Goal: Find specific page/section: Find specific page/section

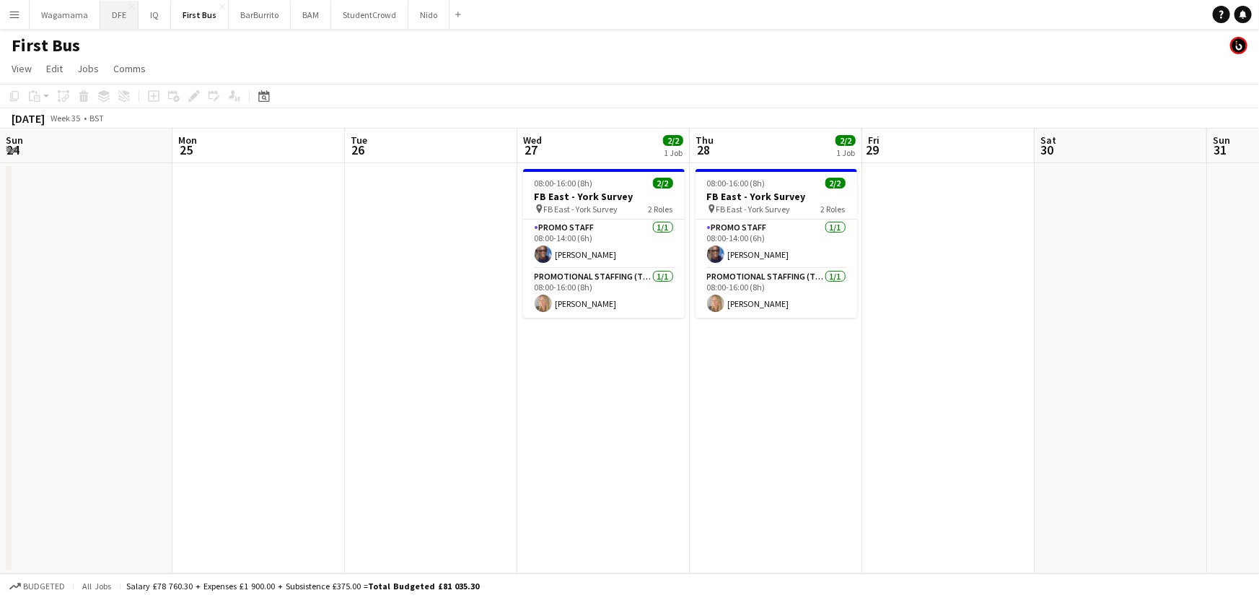
scroll to position [0, 395]
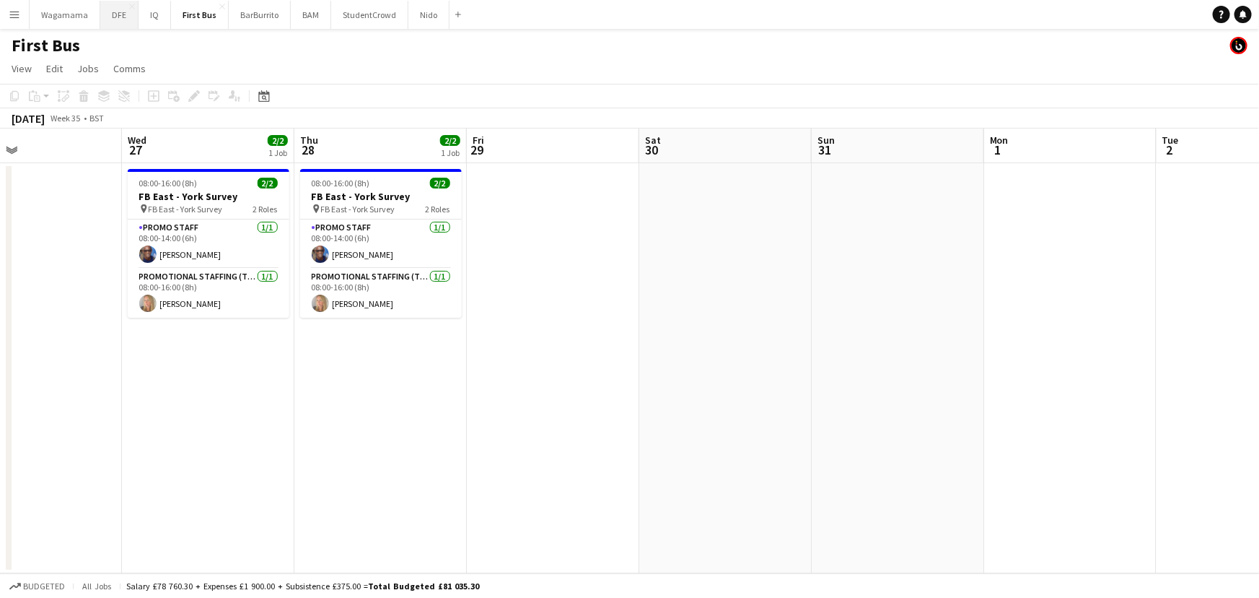
click at [117, 17] on button "DFE Close" at bounding box center [119, 15] width 38 height 28
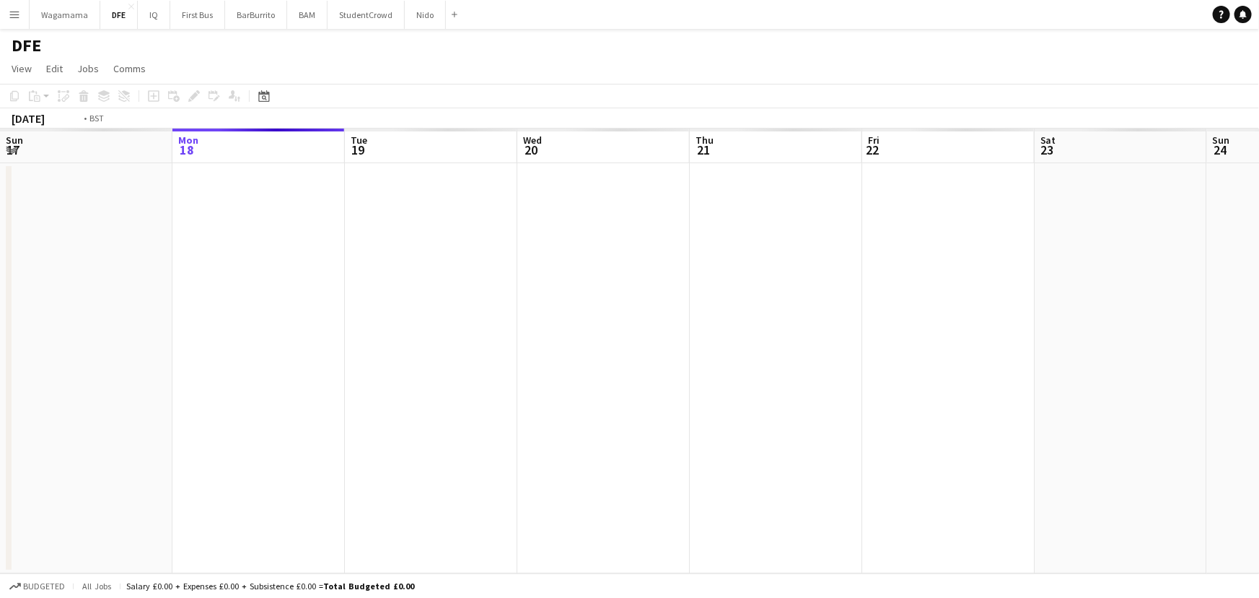
click at [36, 310] on app-calendar-viewport "Fri 15 Sat 16 Sun 17 Mon 18 Tue 19 Wed 20 Thu 21 Fri 22 Sat 23 Sun 24 Mon 25 Tu…" at bounding box center [629, 350] width 1259 height 445
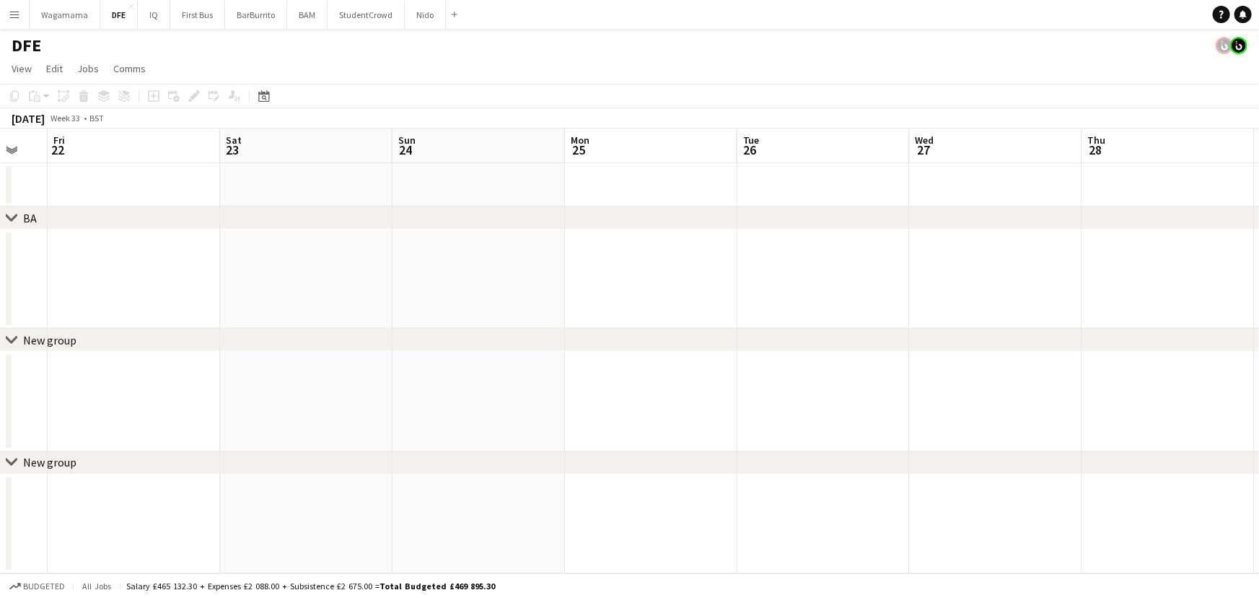
drag, startPoint x: 131, startPoint y: 305, endPoint x: 584, endPoint y: 306, distance: 452.5
click at [131, 305] on app-calendar-viewport "Mon 18 Tue 19 Wed 20 Thu 21 Fri 22 Sat 23 Sun 24 Mon 25 Tue 26 Wed 27 Thu 28 Fr…" at bounding box center [629, 350] width 1259 height 445
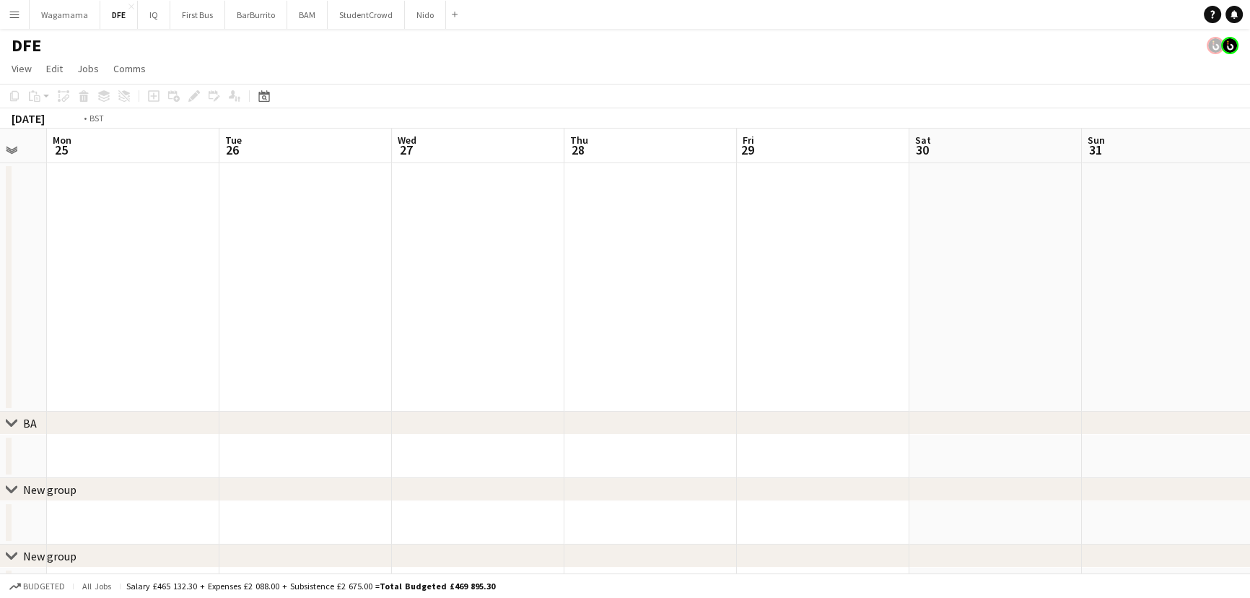
click at [325, 321] on app-calendar-viewport "Thu 21 Fri 22 Sat 23 Sun 24 Mon 25 Tue 26 Wed 27 Thu 28 Fri 29 Sat 30 Sun 31 Mo…" at bounding box center [625, 369] width 1250 height 482
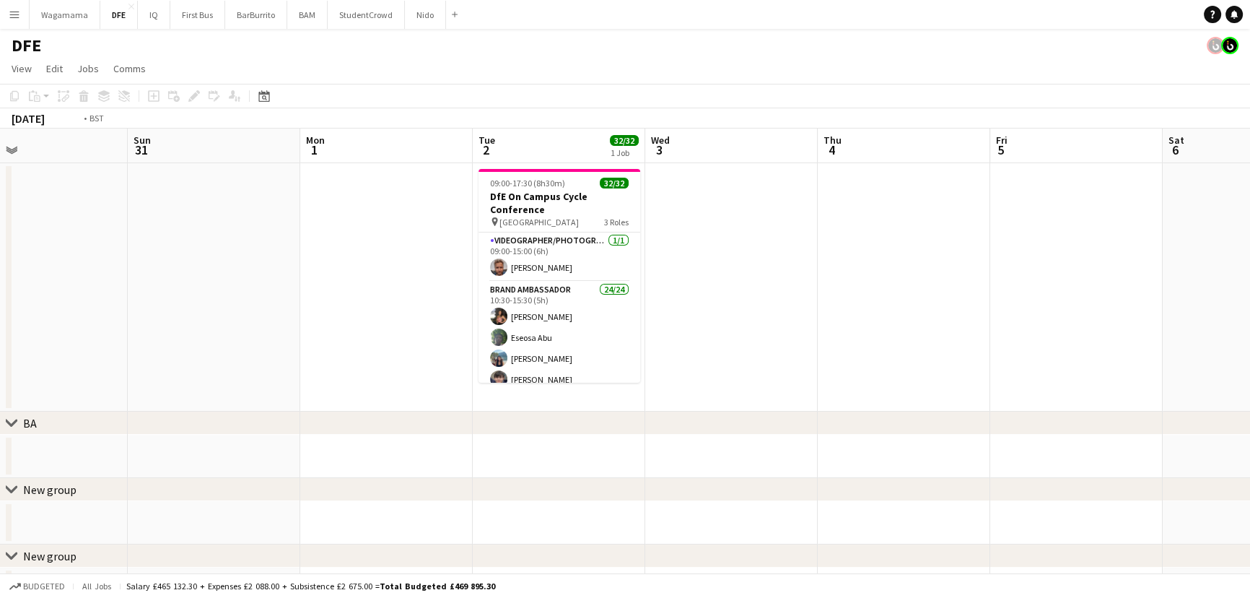
drag, startPoint x: 390, startPoint y: 313, endPoint x: 188, endPoint y: 313, distance: 202.1
click at [209, 313] on app-calendar-viewport "Thu 28 Fri 29 Sat 30 Sun 31 Mon 1 Tue 2 32/32 1 Job Wed 3 Thu 4 Fri 5 Sat 6 Sun…" at bounding box center [625, 369] width 1250 height 482
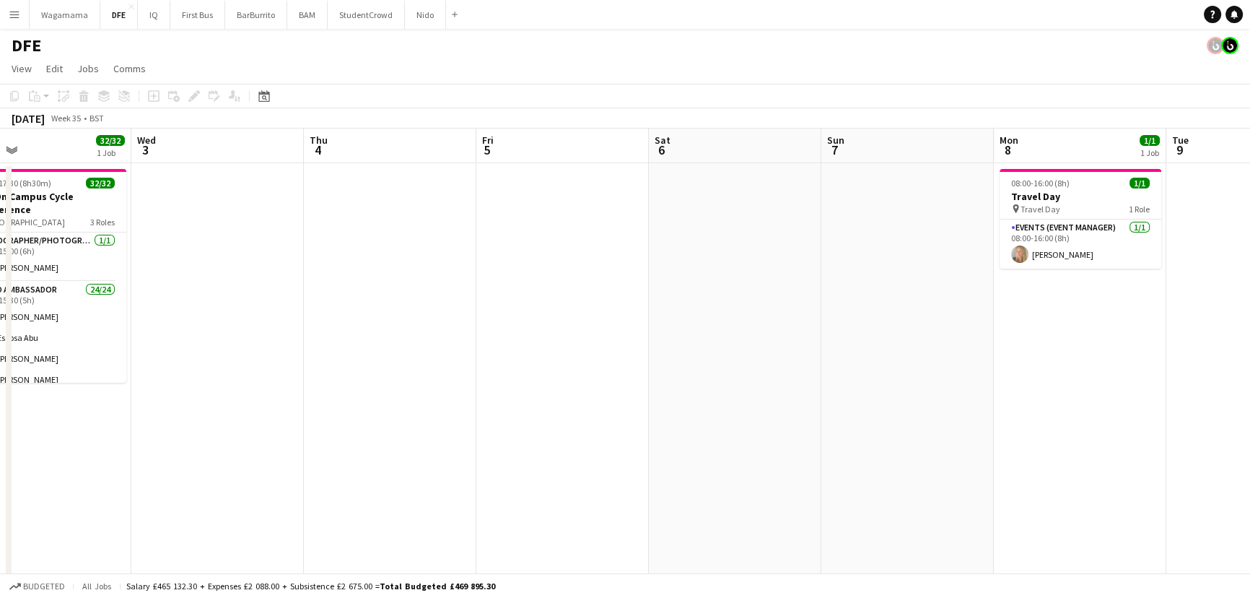
drag, startPoint x: 1007, startPoint y: 313, endPoint x: 298, endPoint y: 310, distance: 708.7
click at [307, 311] on app-calendar-viewport "Sun 31 Mon 1 Tue 2 32/32 1 Job Wed 3 Thu 4 Fri 5 Sat 6 Sun 7 Mon 8 1/1 1 Job Tu…" at bounding box center [625, 454] width 1250 height 652
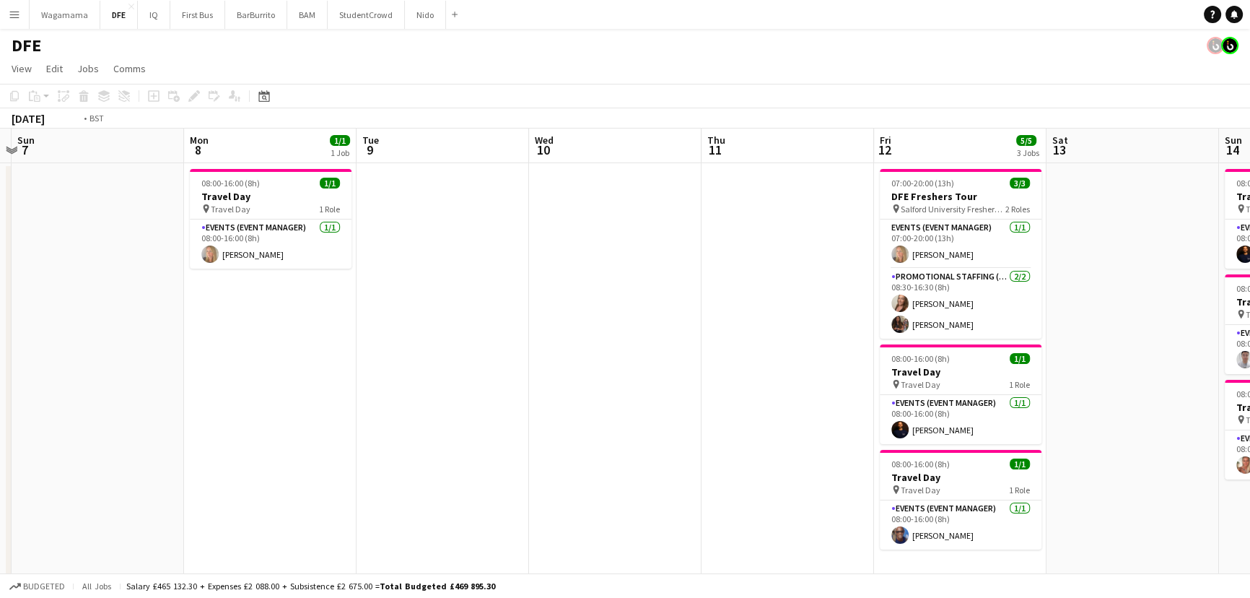
drag, startPoint x: 997, startPoint y: 303, endPoint x: 317, endPoint y: 301, distance: 679.8
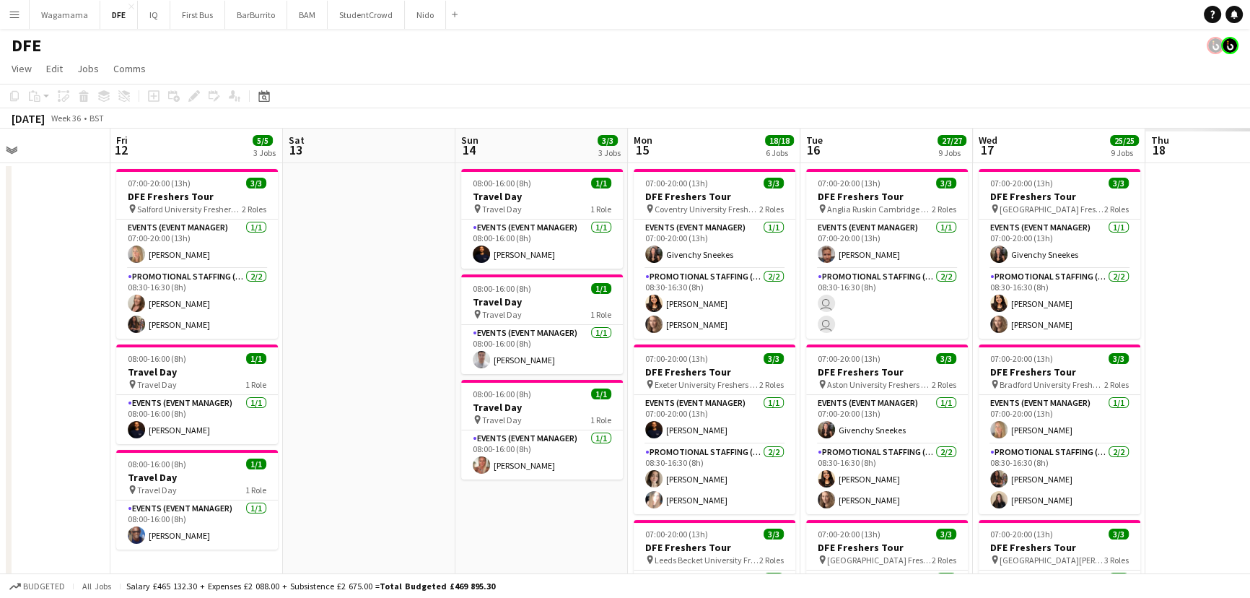
drag, startPoint x: 822, startPoint y: 301, endPoint x: 320, endPoint y: 300, distance: 502.3
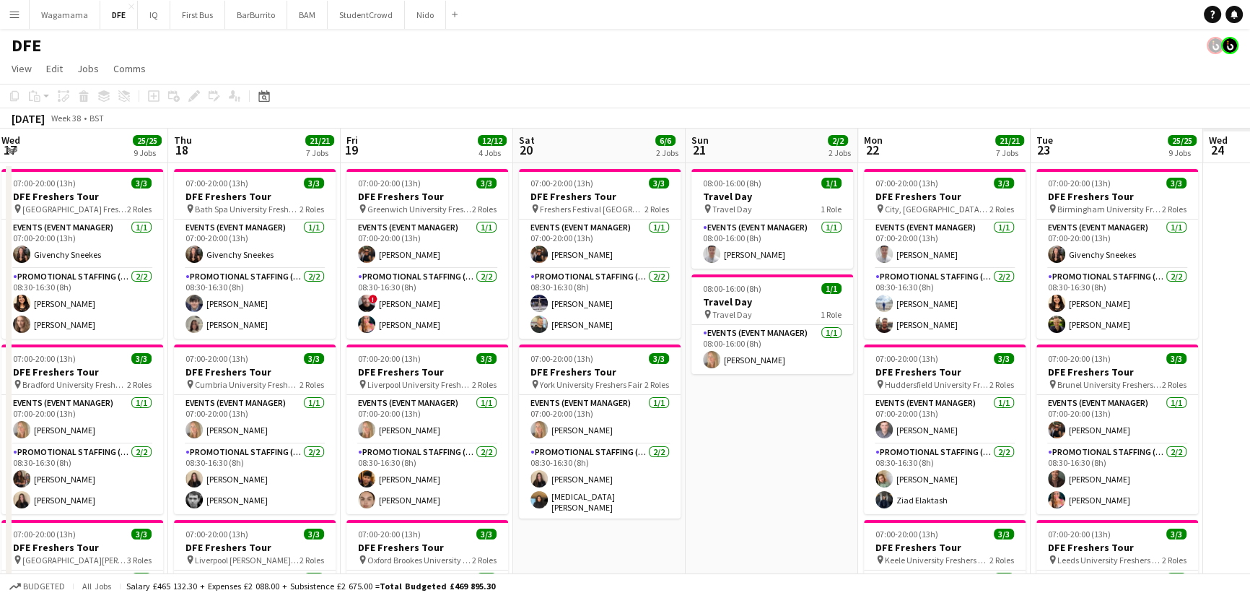
drag, startPoint x: 622, startPoint y: 274, endPoint x: 483, endPoint y: 264, distance: 139.6
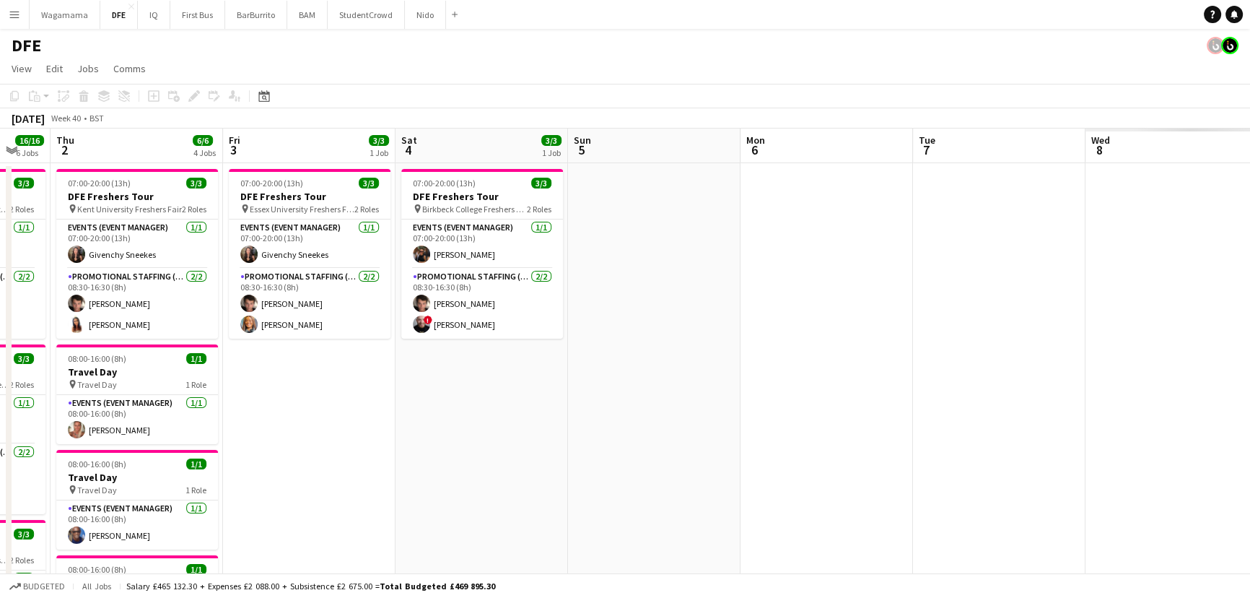
drag, startPoint x: 546, startPoint y: 263, endPoint x: 65, endPoint y: 248, distance: 480.8
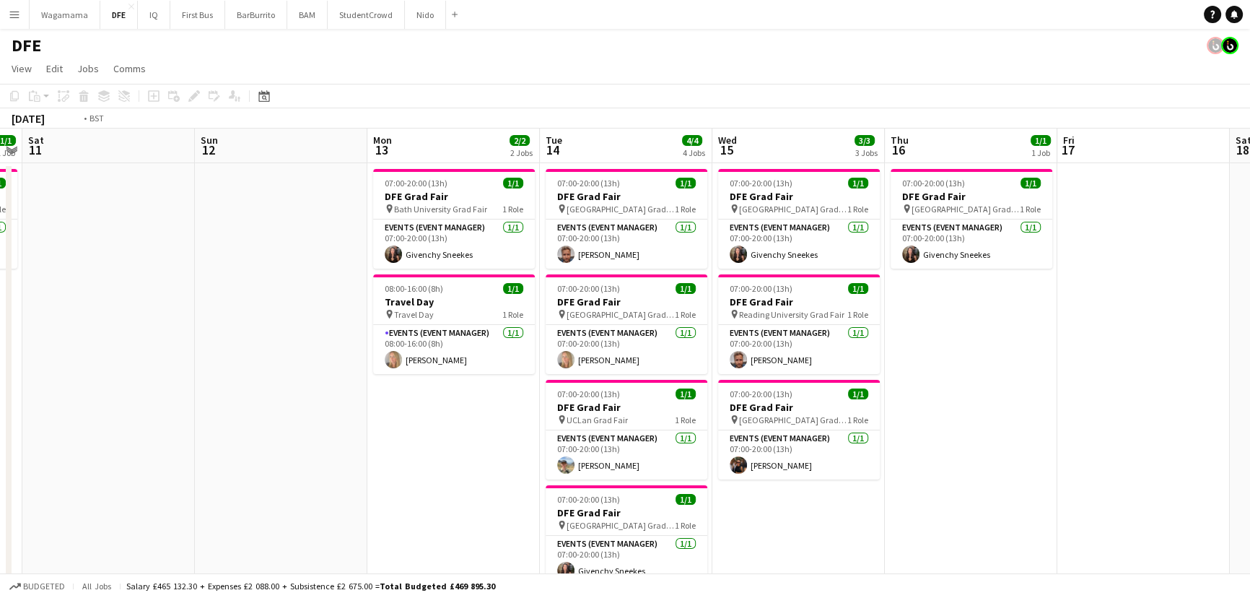
drag, startPoint x: 620, startPoint y: 239, endPoint x: 698, endPoint y: 284, distance: 89.9
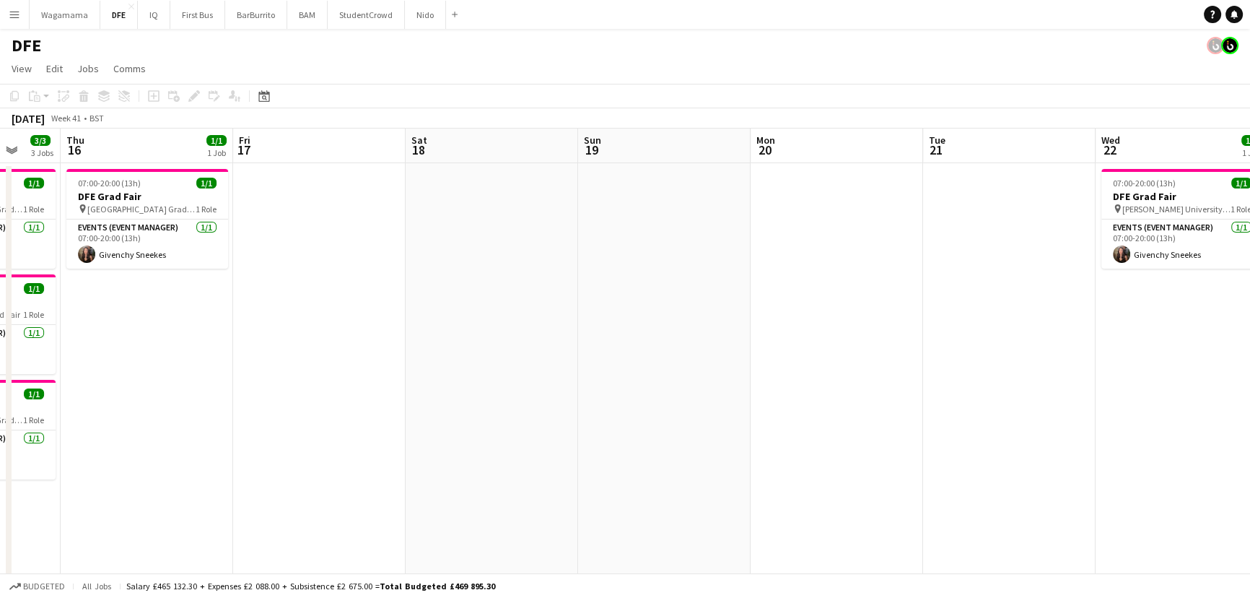
drag, startPoint x: 455, startPoint y: 332, endPoint x: 283, endPoint y: 335, distance: 171.8
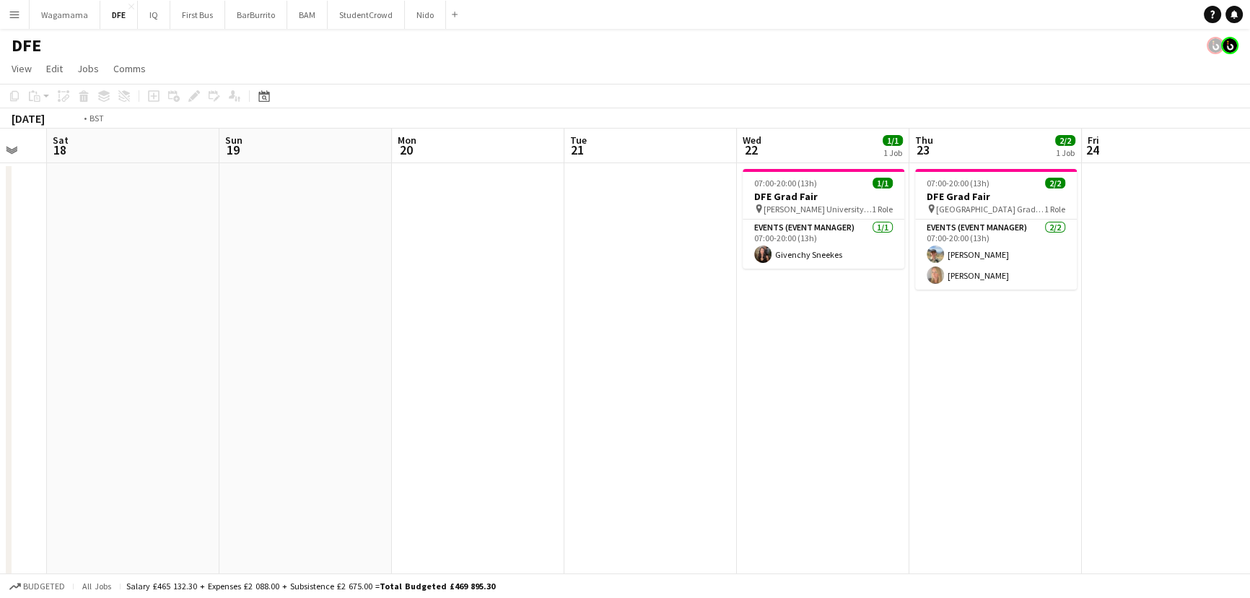
drag, startPoint x: 807, startPoint y: 345, endPoint x: 375, endPoint y: 346, distance: 432.3
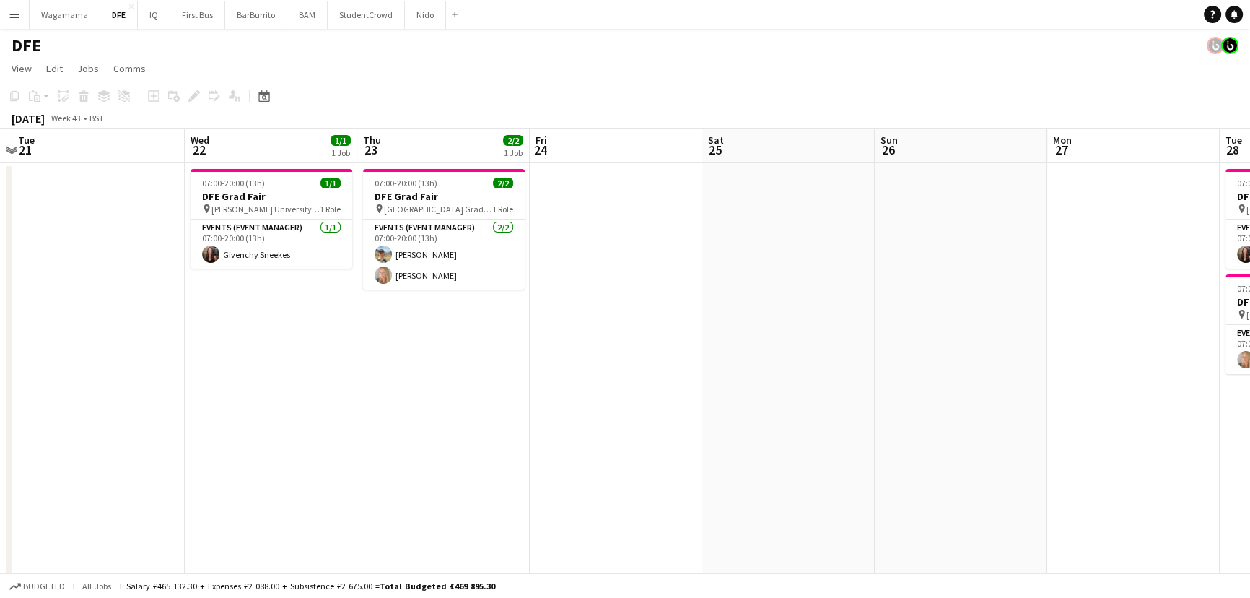
drag, startPoint x: 759, startPoint y: 306, endPoint x: 183, endPoint y: 320, distance: 576.8
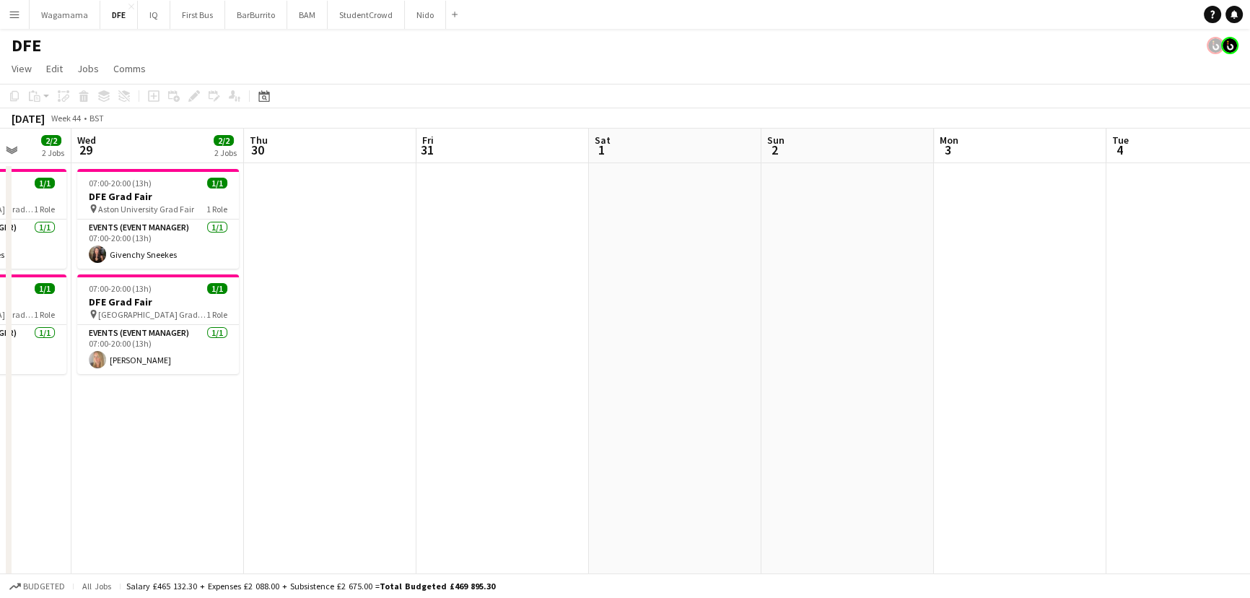
drag, startPoint x: 596, startPoint y: 302, endPoint x: 821, endPoint y: 286, distance: 224.9
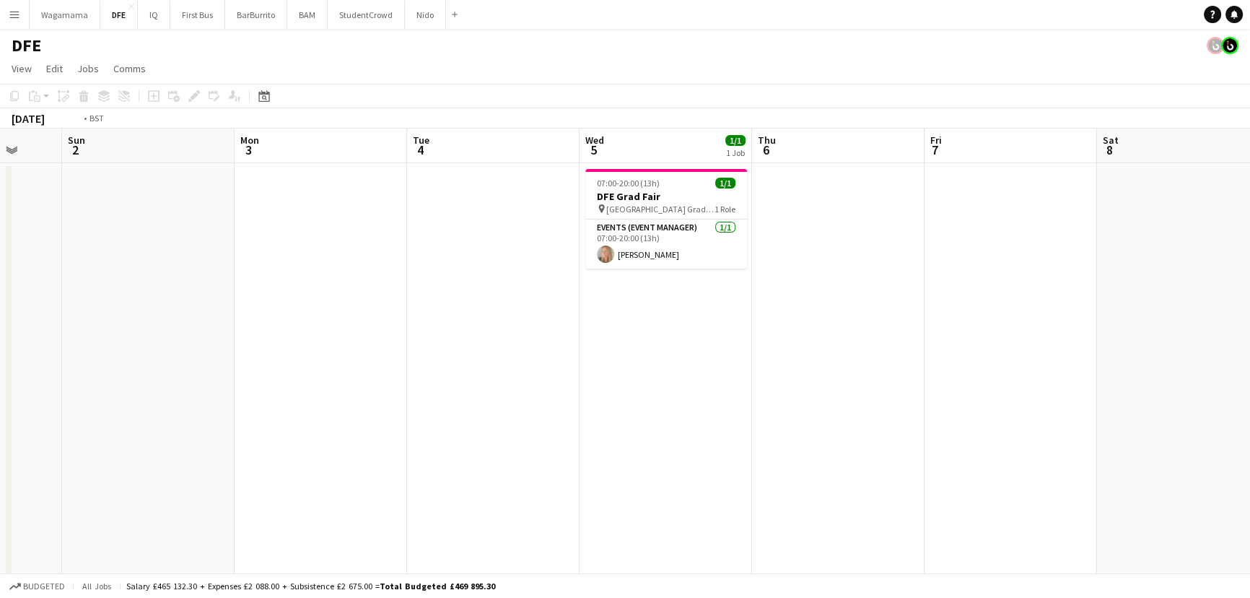
drag, startPoint x: 419, startPoint y: 299, endPoint x: 369, endPoint y: 299, distance: 50.5
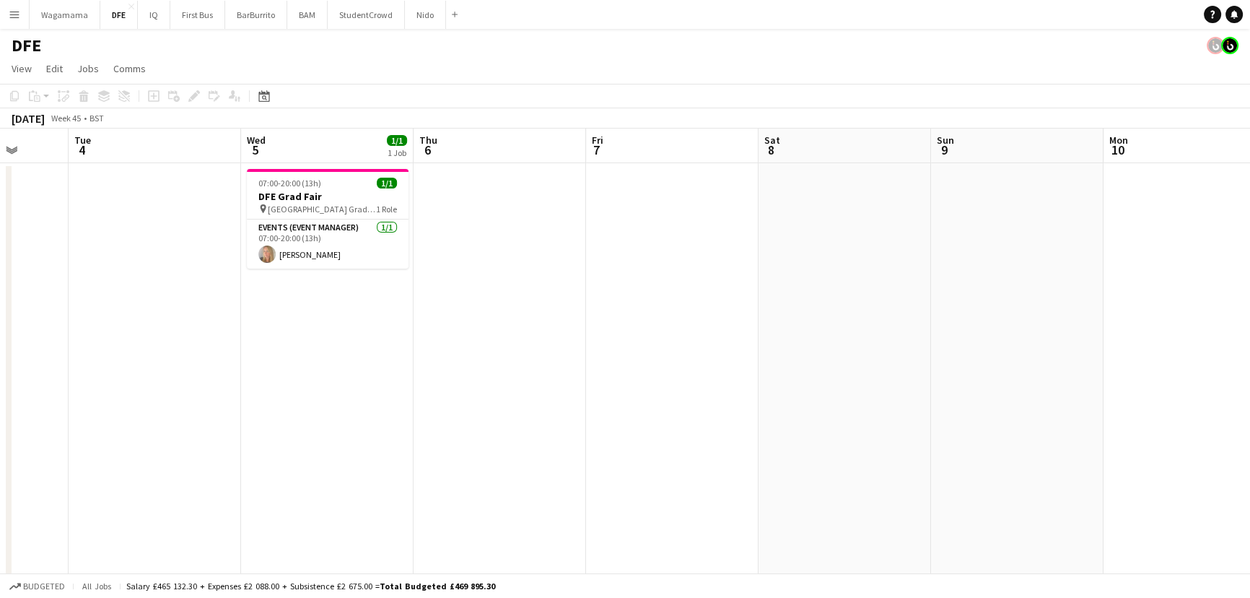
drag, startPoint x: 952, startPoint y: 290, endPoint x: 218, endPoint y: 318, distance: 734.5
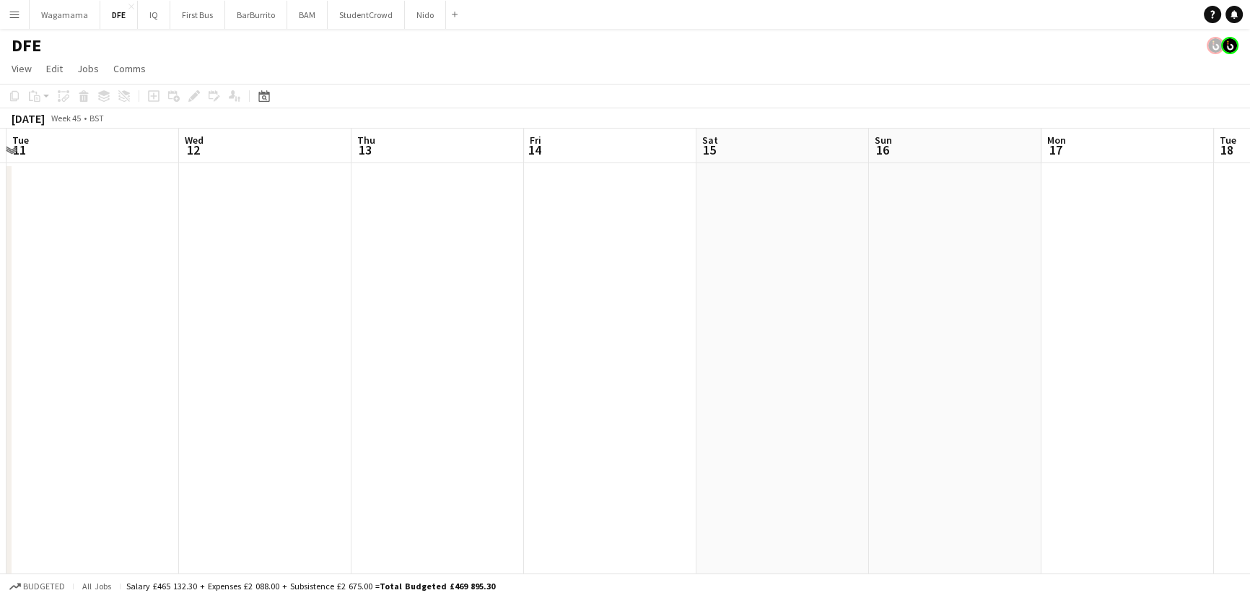
scroll to position [0, 541]
drag, startPoint x: 1026, startPoint y: 316, endPoint x: 498, endPoint y: 328, distance: 528.4
